Goal: Task Accomplishment & Management: Use online tool/utility

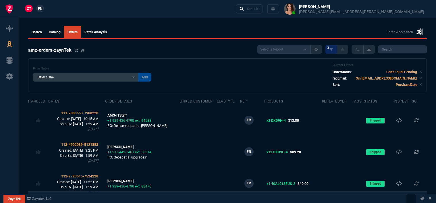
select select
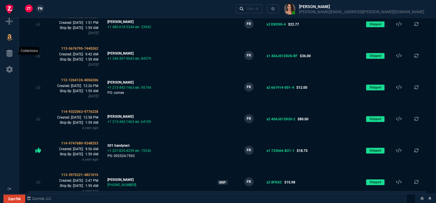
scroll to position [144, 0]
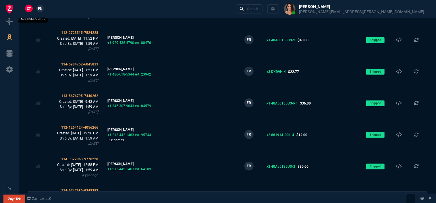
click at [7, 20] on icon at bounding box center [9, 21] width 7 height 7
select select "12: [PERSON_NAME]"
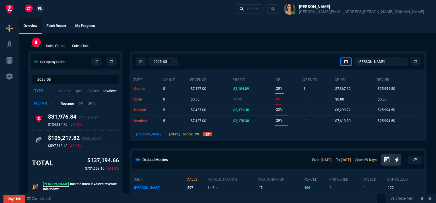
type input "14"
type input "140"
type input "15"
type input "9"
type input "11"
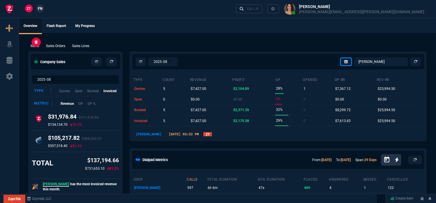
type input "156"
type input "11"
type input "23"
click at [259, 9] on div "Ctrl + K" at bounding box center [253, 9] width 12 height 5
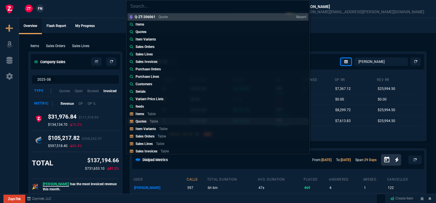
click at [173, 120] on link "Quotes Table" at bounding box center [218, 121] width 181 height 7
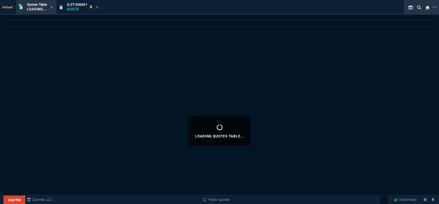
select select
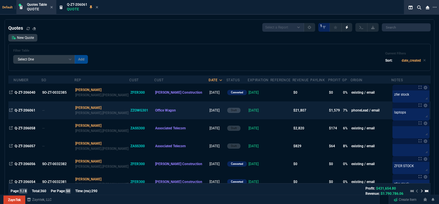
scroll to position [58, 0]
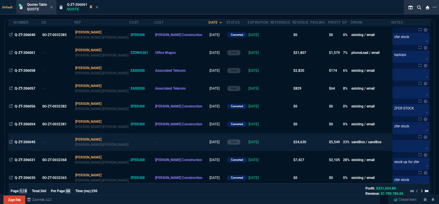
click at [271, 141] on td at bounding box center [282, 142] width 22 height 18
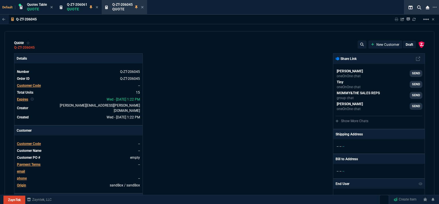
type input "100"
type input "995"
type input "10"
type input "19"
type input "265"
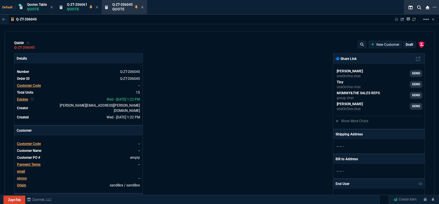
type input "18"
type input "211"
type input "100"
type input "2085"
type input "100"
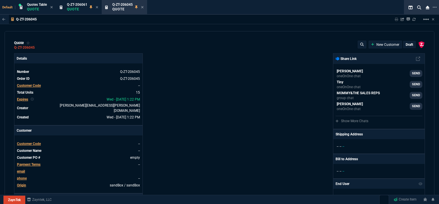
type input "1665"
type input "8"
type input "209"
type input "20"
type input "715"
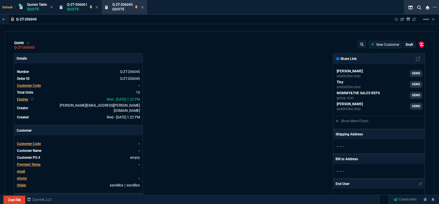
type input "3"
type input "12"
type input "11"
type input "88"
type input "2"
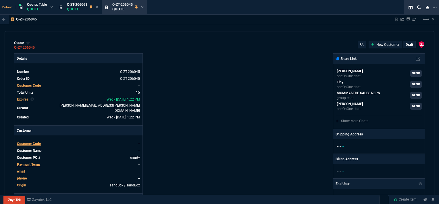
type input "33"
type input "10"
type input "121"
type input "3"
type input "75"
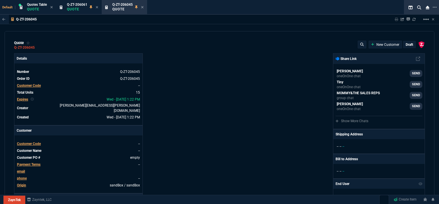
type input "2"
type input "59"
type input "0"
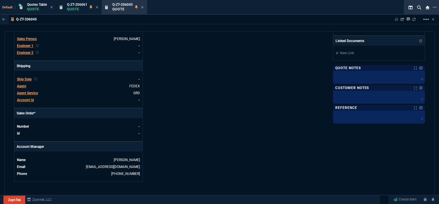
type input "1260.57"
type input "1178.09"
type input "1908.52"
type input "1746.35"
type input "2844.07"
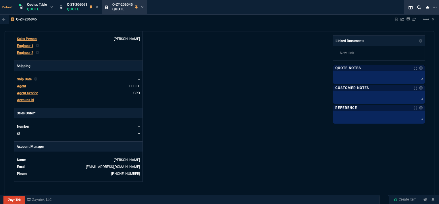
type input "2494.8"
type input "3548.15"
type input "4041.58"
type input "699"
type input "1049"
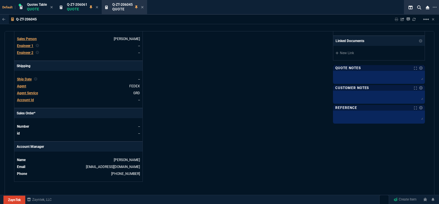
type input "1999"
type input "1649"
type input "4352.04"
type input "4964.65"
type input "6409.36"
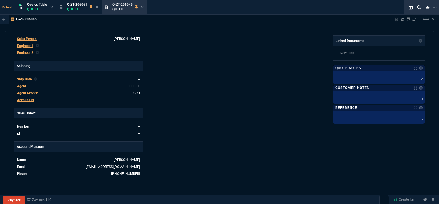
scroll to position [288, 0]
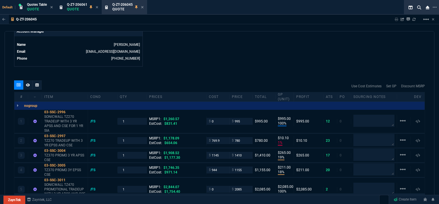
type input "21"
type input "34"
type input "26"
type input "34"
type input "27"
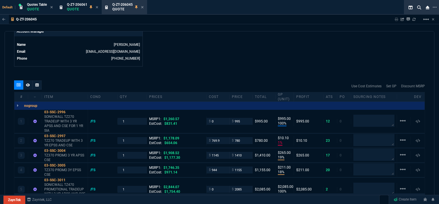
type input "33"
type input "29"
type input "10"
type input "33"
type input "26"
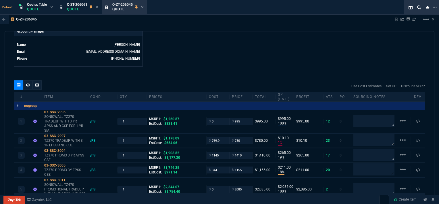
type input "33"
type input "27"
type input "33"
type input "26"
type input "100"
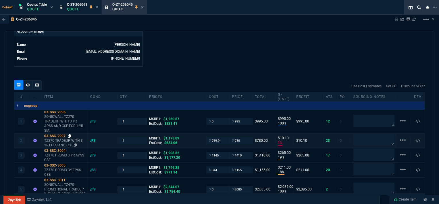
click at [70, 134] on icon at bounding box center [69, 135] width 3 height 3
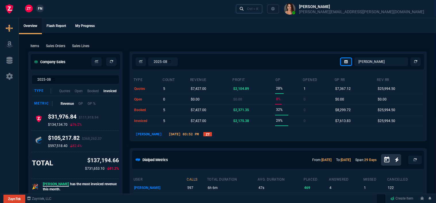
click at [259, 8] on div "Ctrl + K" at bounding box center [253, 9] width 12 height 5
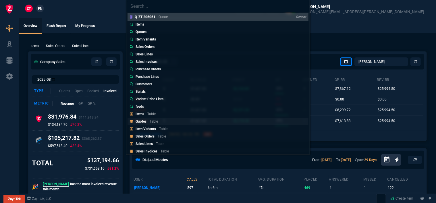
click at [157, 125] on link "Quotes Table" at bounding box center [218, 121] width 181 height 7
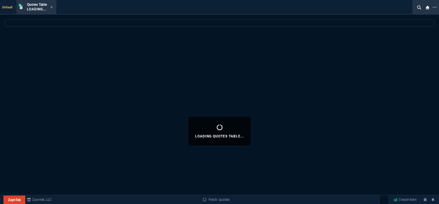
select select
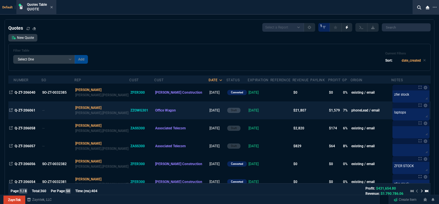
scroll to position [58, 0]
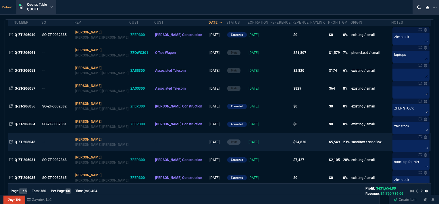
click at [271, 142] on td at bounding box center [282, 142] width 22 height 18
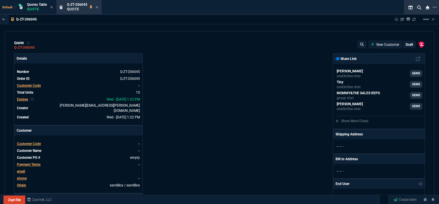
type input "100"
type input "995"
type input "10"
type input "19"
type input "265"
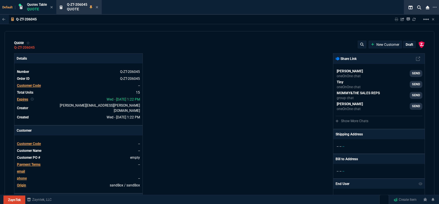
type input "18"
type input "211"
type input "100"
type input "2085"
type input "100"
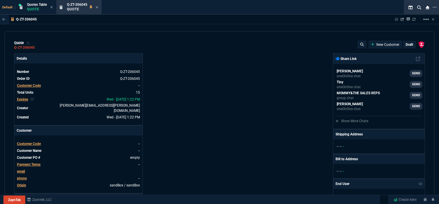
type input "1665"
type input "8"
type input "209"
type input "20"
type input "715"
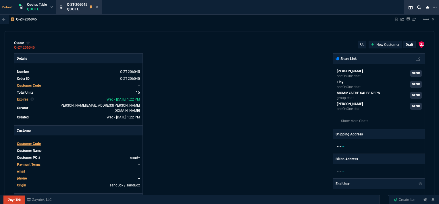
type input "3"
type input "12"
type input "11"
type input "88"
type input "2"
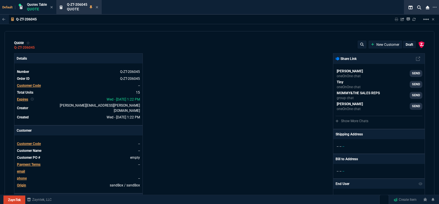
type input "33"
type input "10"
type input "121"
type input "3"
type input "75"
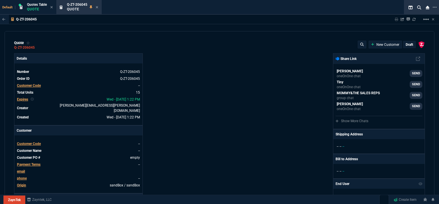
type input "2"
type input "59"
type input "0"
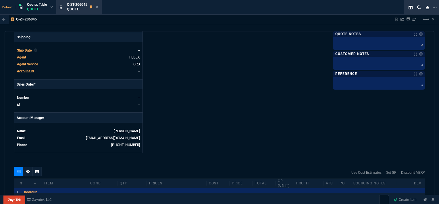
type input "1260.57"
type input "1178.09"
type input "1908.52"
type input "1746.35"
type input "2844.07"
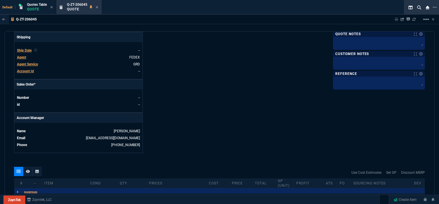
type input "2494.8"
type input "3548.15"
type input "4041.58"
type input "699"
type input "1049"
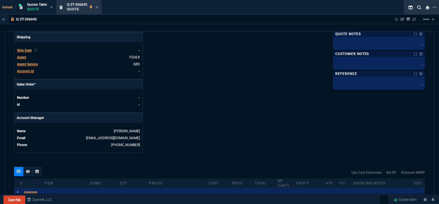
type input "1999"
type input "1649"
type input "4352.04"
type input "4964.65"
type input "6409.36"
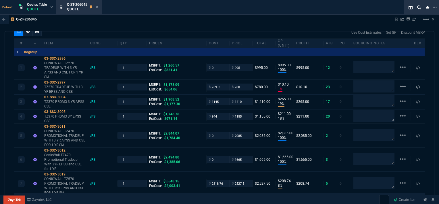
scroll to position [345, 0]
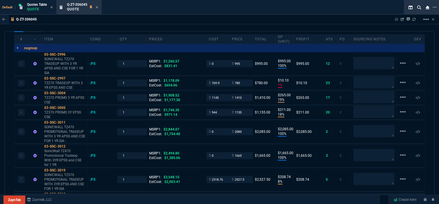
type input "21"
type input "34"
type input "26"
type input "34"
type input "27"
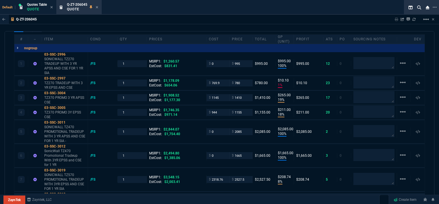
type input "33"
type input "29"
type input "10"
type input "33"
type input "26"
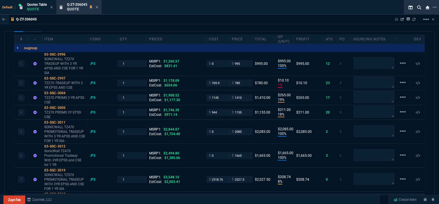
type input "33"
type input "27"
type input "33"
type input "26"
type input "100"
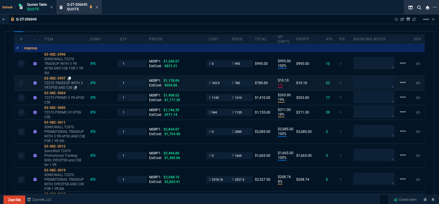
click at [68, 76] on icon at bounding box center [69, 77] width 3 height 3
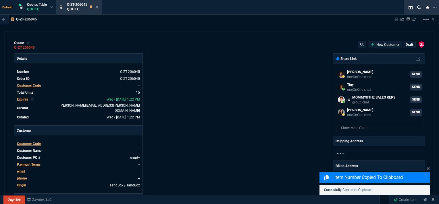
select select "12: [PERSON_NAME]"
